Goal: Task Accomplishment & Management: Use online tool/utility

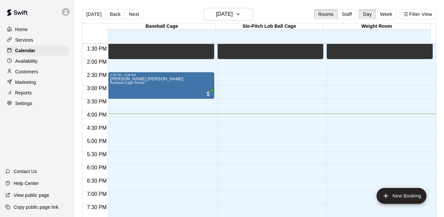
scroll to position [312, 0]
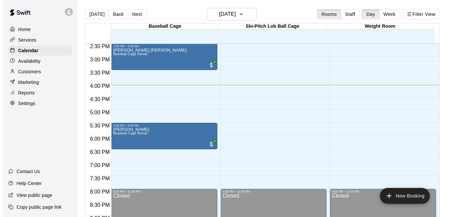
scroll to position [395, 0]
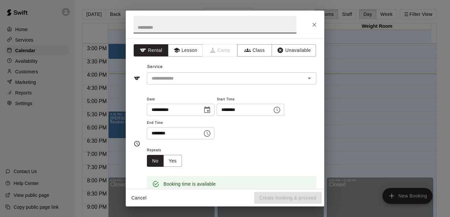
click at [211, 135] on icon "Choose time, selected time is 7:00 PM" at bounding box center [207, 134] width 8 height 8
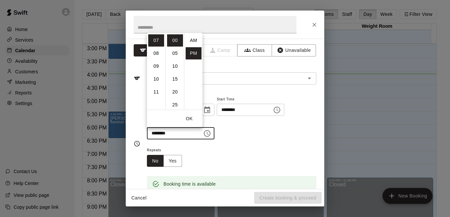
scroll to position [12, 0]
click at [152, 56] on li "08" at bounding box center [156, 53] width 16 height 12
type input "********"
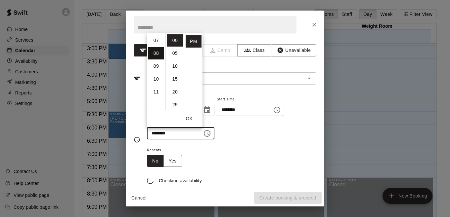
scroll to position [103, 0]
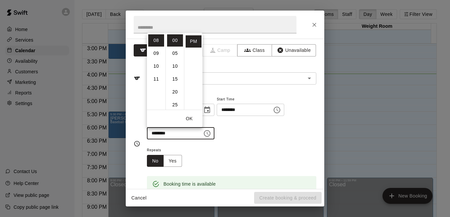
click at [254, 133] on div "**********" at bounding box center [231, 117] width 169 height 45
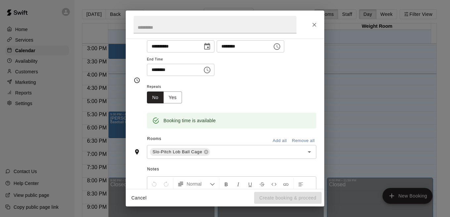
scroll to position [73, 0]
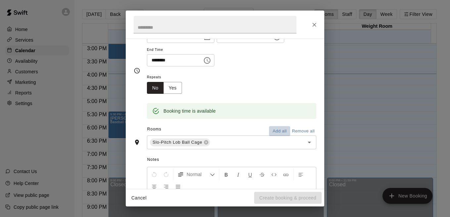
click at [270, 131] on button "Add all" at bounding box center [279, 131] width 21 height 10
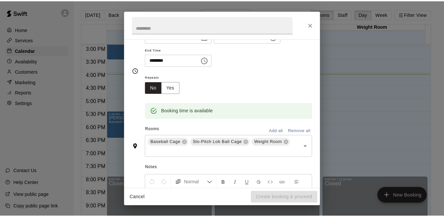
scroll to position [0, 0]
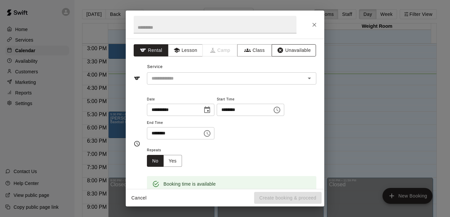
click at [290, 51] on button "Unavailable" at bounding box center [294, 50] width 44 height 12
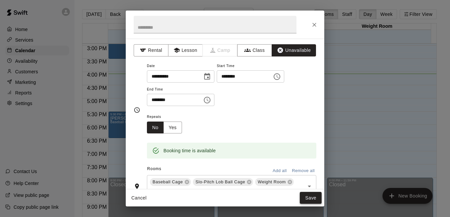
click at [305, 198] on button "Save" at bounding box center [311, 198] width 22 height 12
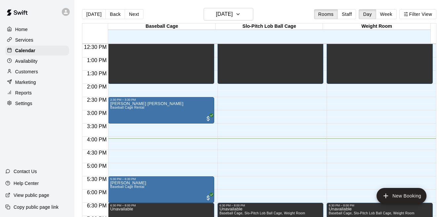
scroll to position [339, 0]
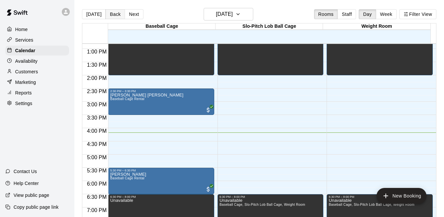
click at [115, 16] on button "Back" at bounding box center [116, 14] width 20 height 10
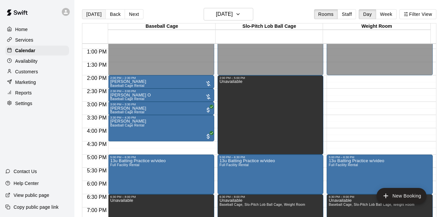
click at [96, 17] on button "[DATE]" at bounding box center [94, 14] width 24 height 10
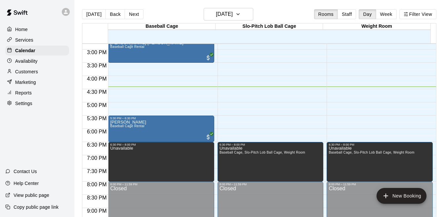
scroll to position [374, 0]
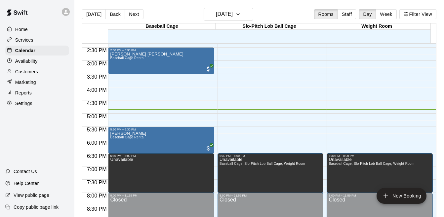
scroll to position [375, 0]
